Goal: Find specific fact

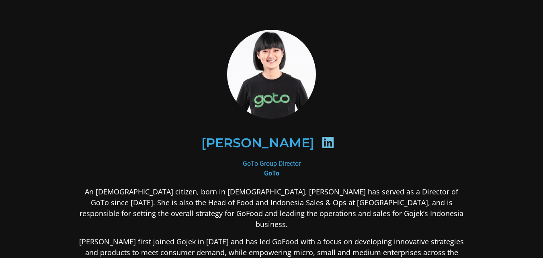
scroll to position [40, 0]
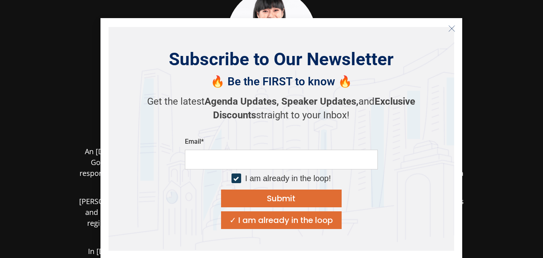
click at [448, 30] on icon "Close" at bounding box center [451, 28] width 7 height 7
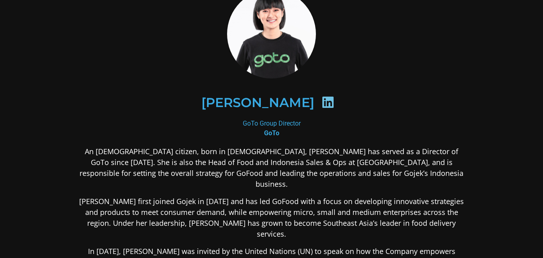
drag, startPoint x: 243, startPoint y: 122, endPoint x: 300, endPoint y: 122, distance: 56.3
click at [300, 122] on div "GoTo Group Director GoTo" at bounding box center [271, 128] width 391 height 19
click at [315, 123] on div "GoTo Group Director GoTo" at bounding box center [271, 128] width 391 height 19
drag, startPoint x: 303, startPoint y: 124, endPoint x: 244, endPoint y: 124, distance: 59.5
click at [244, 124] on div "GoTo Group Director GoTo" at bounding box center [271, 128] width 391 height 19
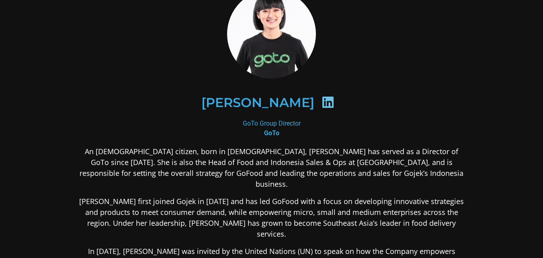
copy div "GoTo Group Director"
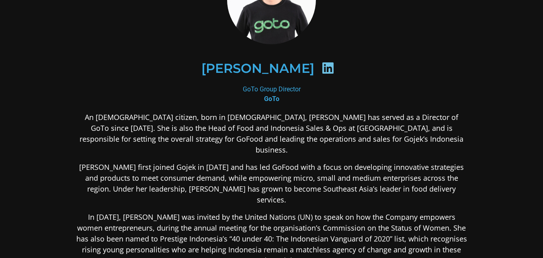
scroll to position [0, 0]
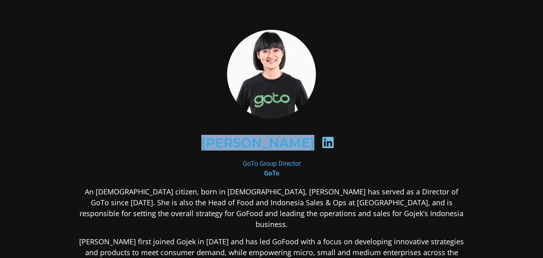
drag, startPoint x: 173, startPoint y: 141, endPoint x: 358, endPoint y: 124, distance: 185.8
click at [358, 124] on div "[PERSON_NAME]" at bounding box center [272, 142] width 352 height 41
copy div "[PERSON_NAME]"
drag, startPoint x: 303, startPoint y: 161, endPoint x: 241, endPoint y: 163, distance: 62.8
click at [241, 163] on div "GoTo Group Director GoTo" at bounding box center [271, 168] width 391 height 19
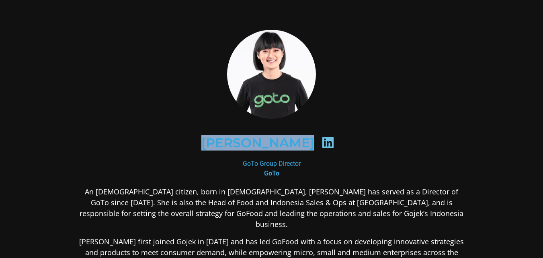
copy div "GoTo Group Director"
